Goal: Transaction & Acquisition: Purchase product/service

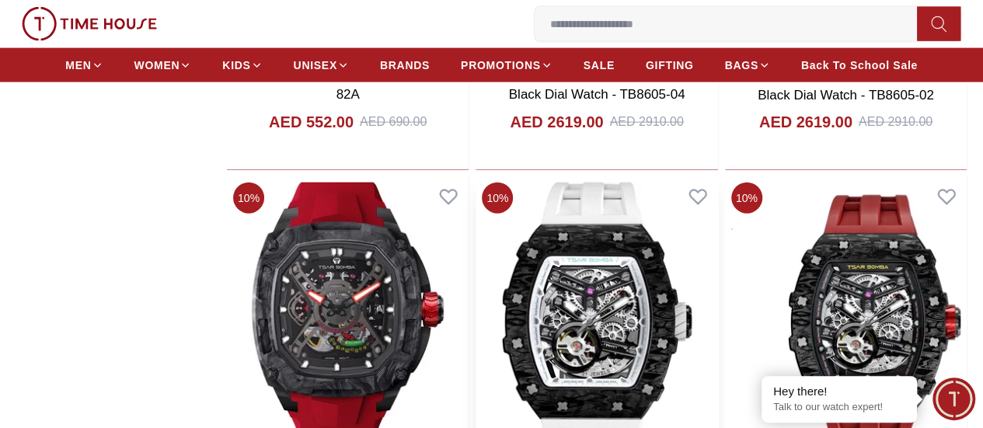
scroll to position [1788, 0]
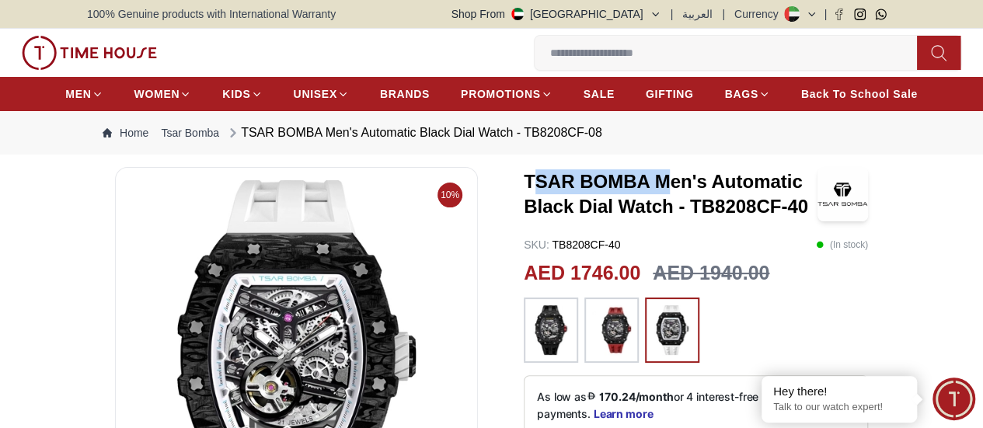
drag, startPoint x: 516, startPoint y: 201, endPoint x: 624, endPoint y: 199, distance: 108.1
click at [655, 200] on h3 "TSAR BOMBA Men's Automatic Black Dial Watch - TB8208CF-40" at bounding box center [671, 194] width 294 height 50
click at [624, 199] on h3 "TSAR BOMBA Men's Automatic Black Dial Watch - TB8208CF-40" at bounding box center [671, 194] width 294 height 50
drag, startPoint x: 637, startPoint y: 197, endPoint x: 508, endPoint y: 199, distance: 128.3
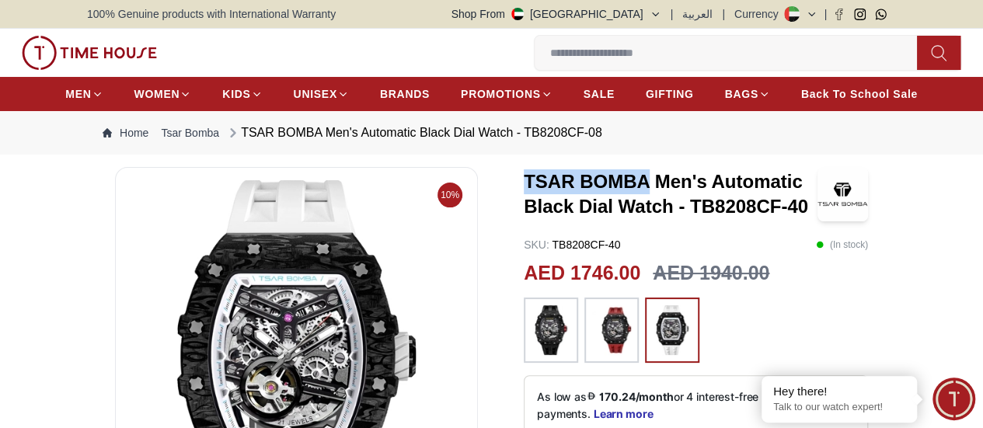
copy h3 "TSAR BOMBA"
